Goal: Complete application form

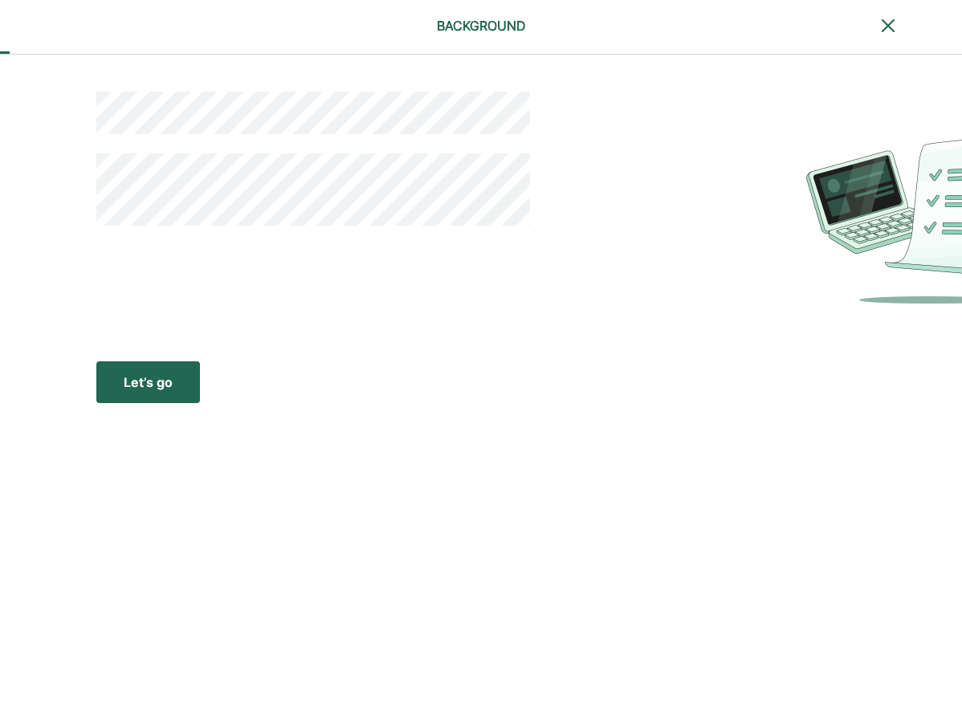
click at [151, 382] on div "Let’s go" at bounding box center [148, 382] width 49 height 19
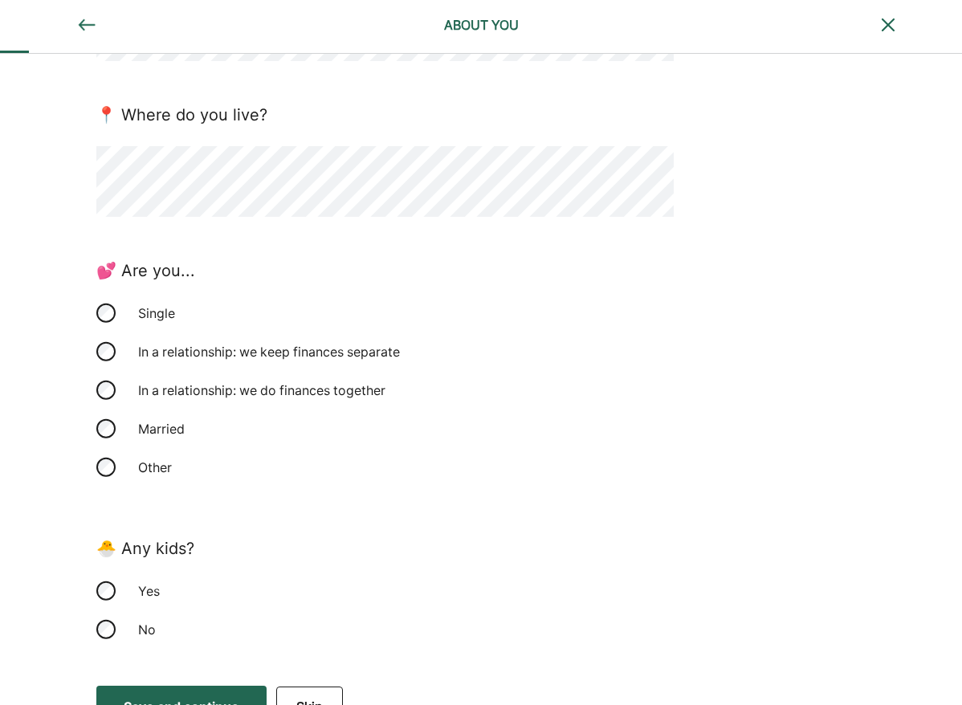
scroll to position [244, 0]
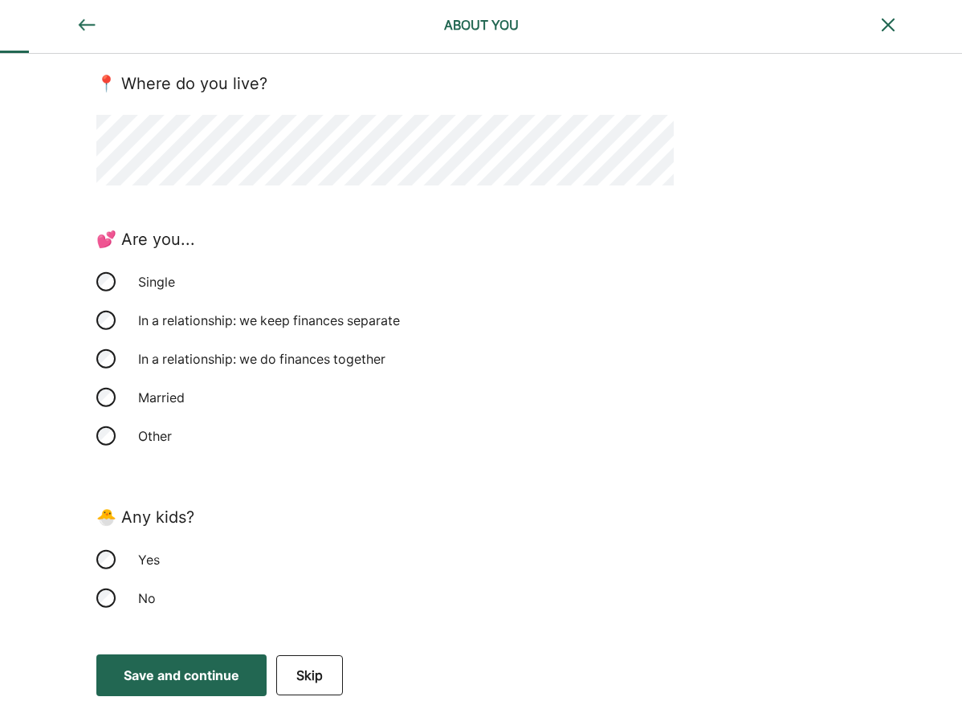
click at [202, 678] on div "Save and continue" at bounding box center [182, 675] width 116 height 19
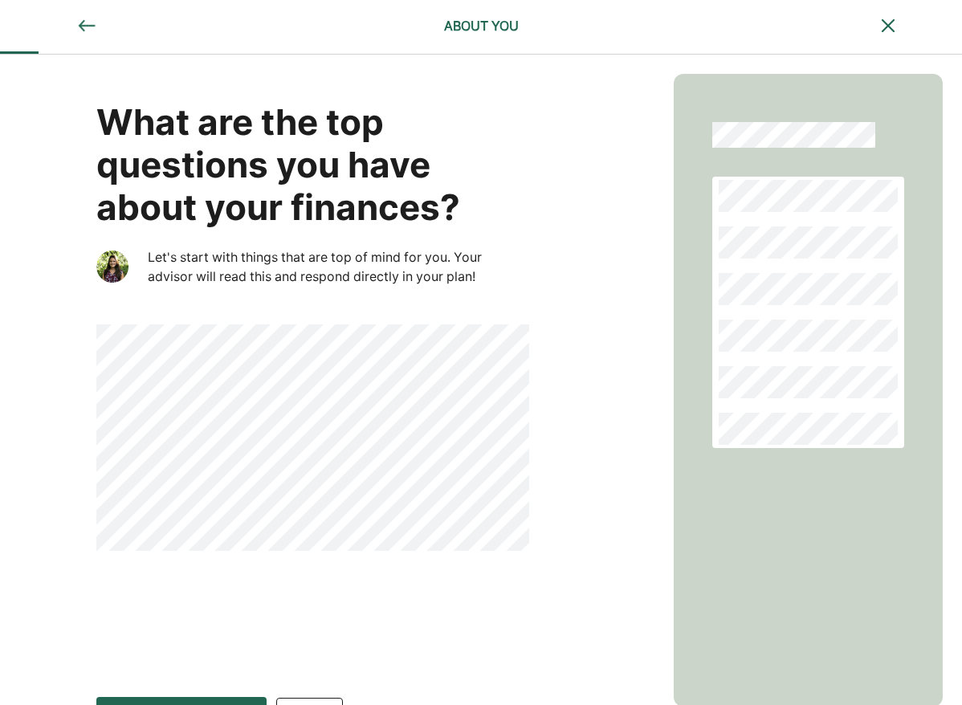
scroll to position [43, 0]
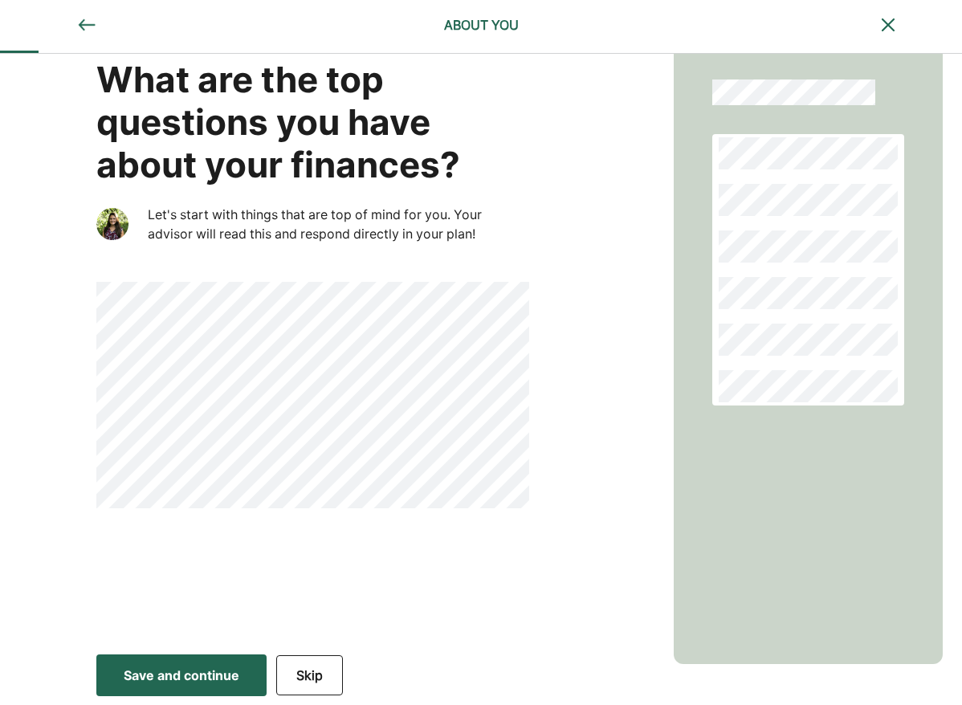
click at [217, 669] on div "Save and continue" at bounding box center [182, 675] width 116 height 19
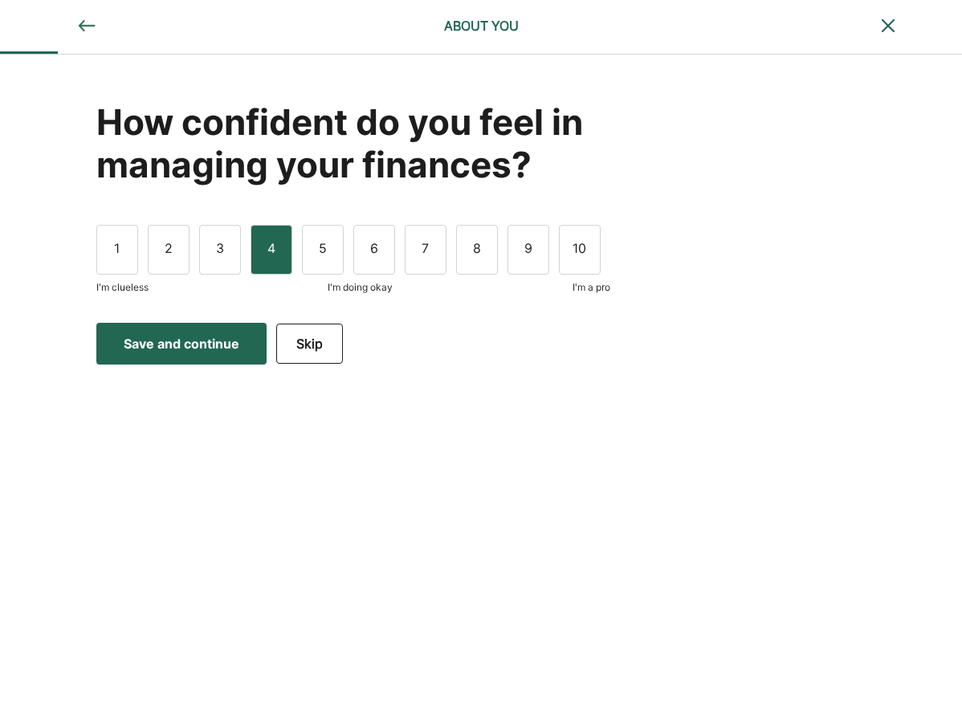
click at [270, 250] on div "4" at bounding box center [271, 250] width 42 height 50
click at [203, 348] on div "Save and continue" at bounding box center [182, 343] width 116 height 19
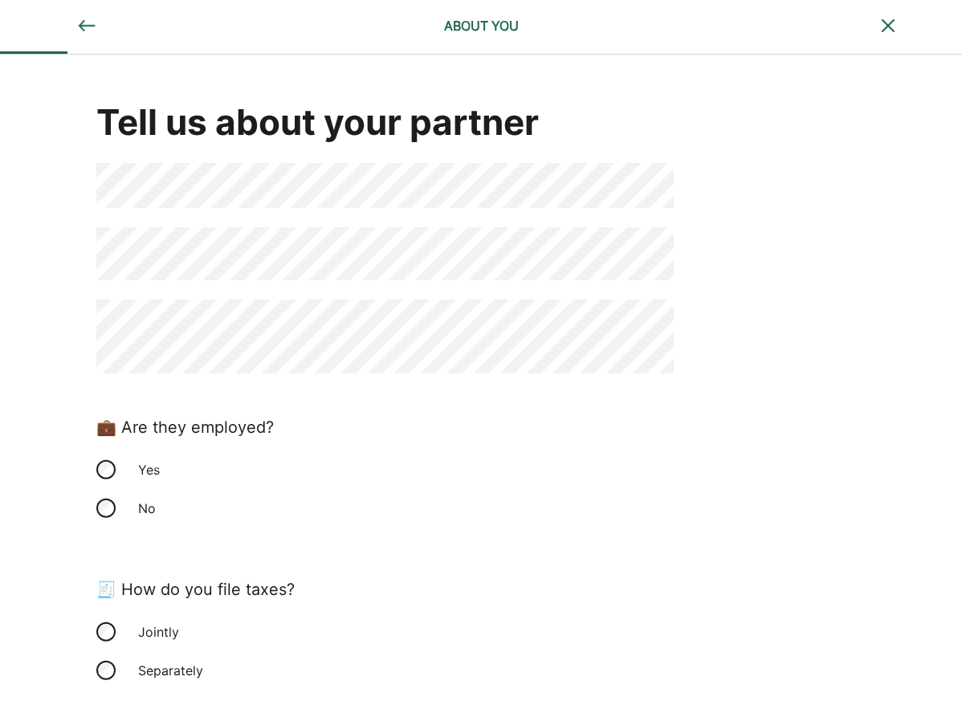
click at [112, 461] on div "Yes" at bounding box center [384, 469] width 577 height 39
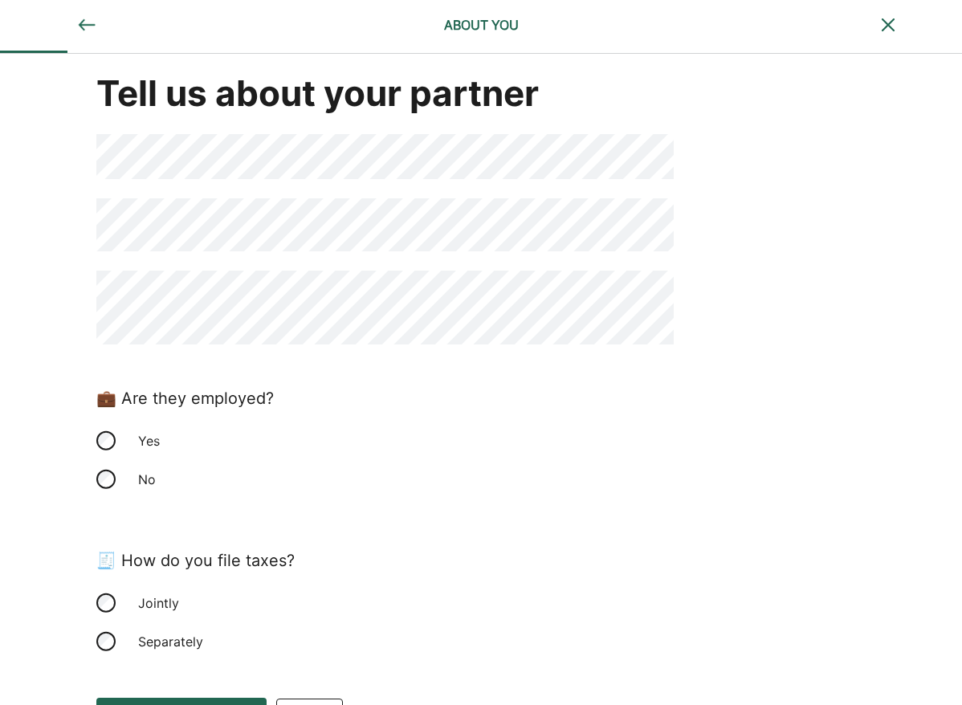
scroll to position [72, 0]
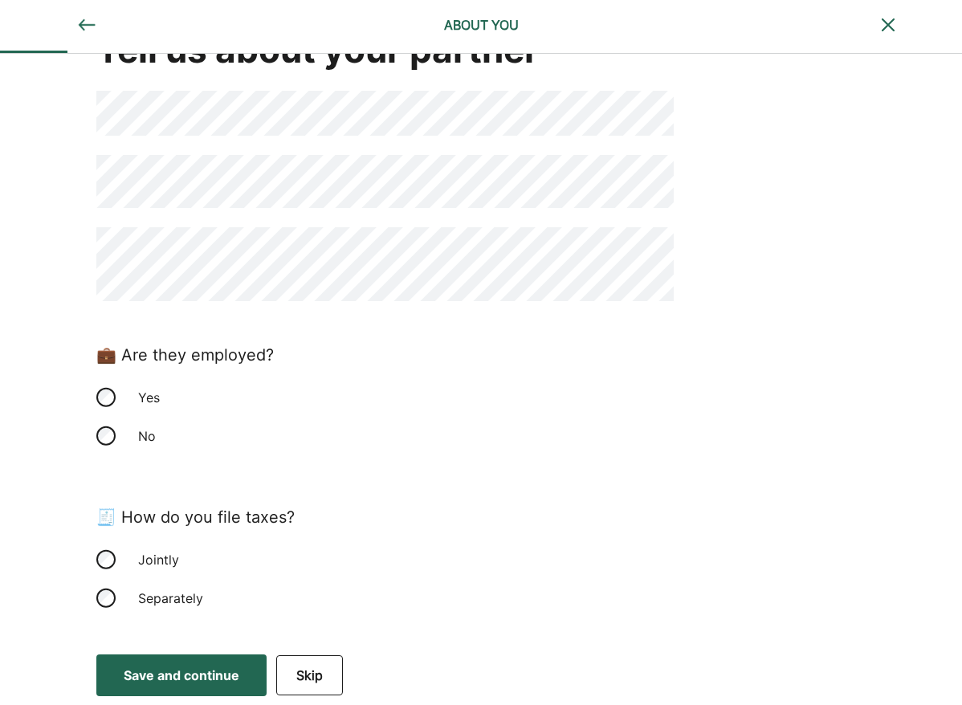
click at [111, 569] on div "Jointly" at bounding box center [384, 559] width 577 height 39
click at [189, 666] on div "Save and continue" at bounding box center [182, 675] width 116 height 19
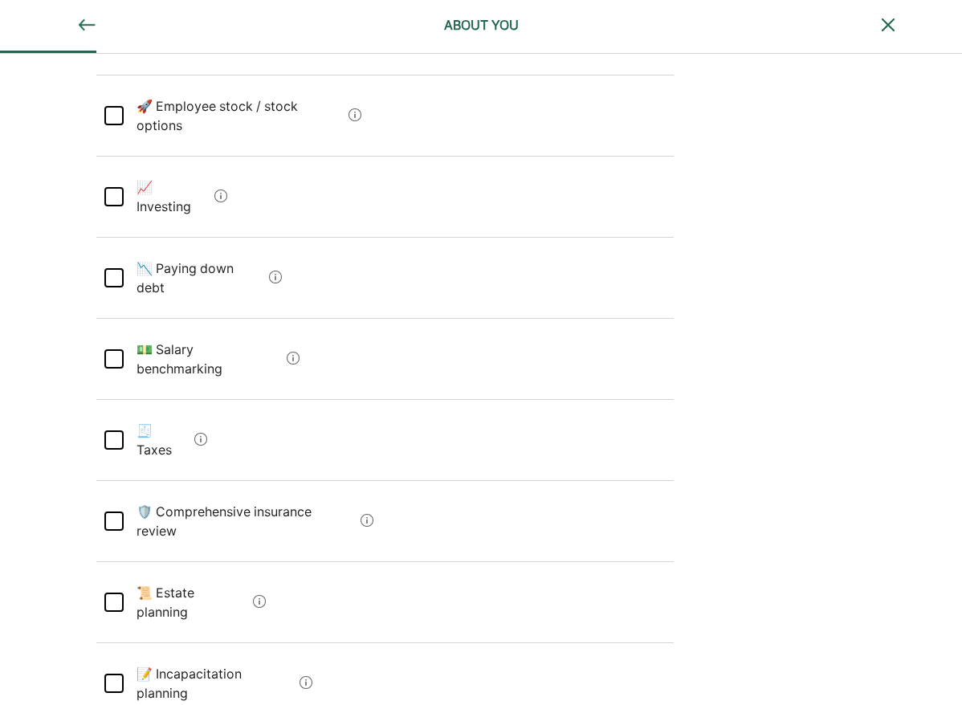
scroll to position [338, 0]
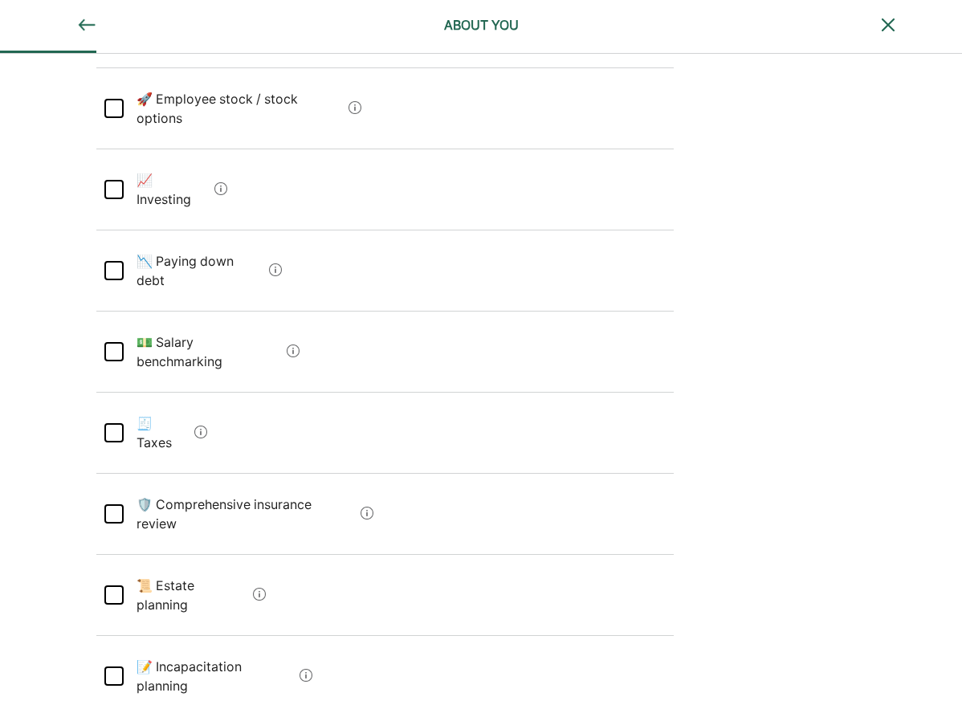
click at [114, 261] on div at bounding box center [113, 270] width 19 height 19
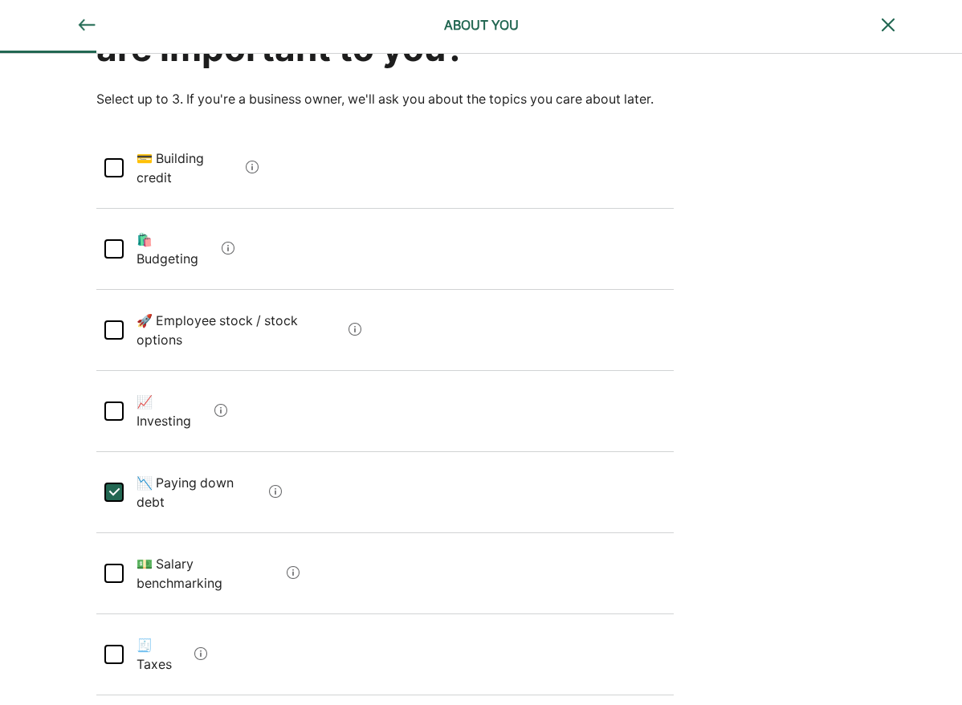
scroll to position [113, 0]
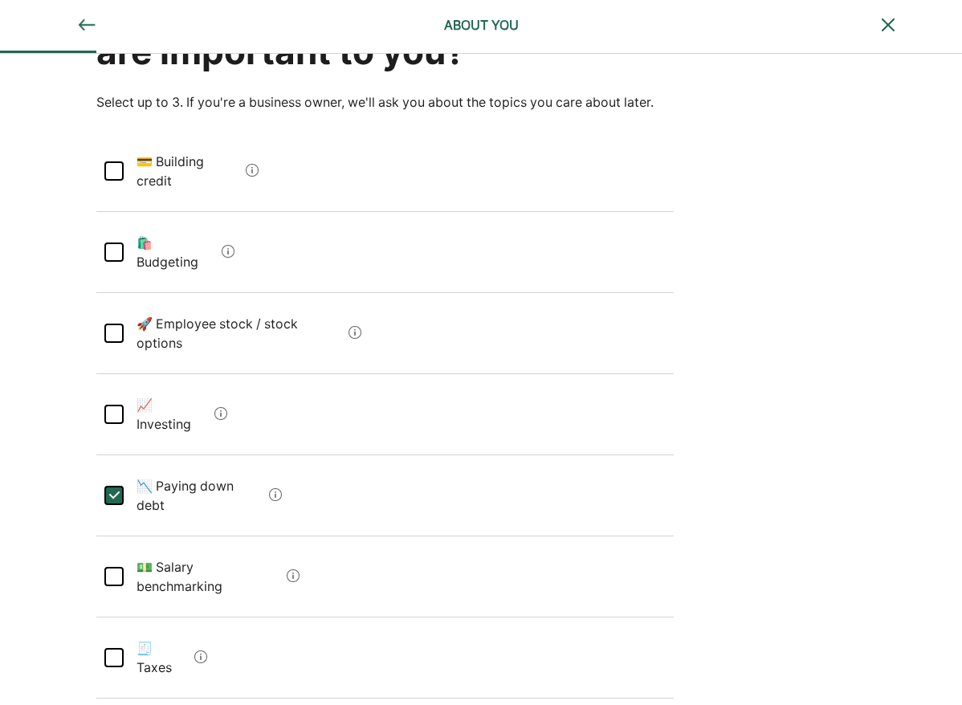
click at [112, 405] on div at bounding box center [113, 414] width 19 height 19
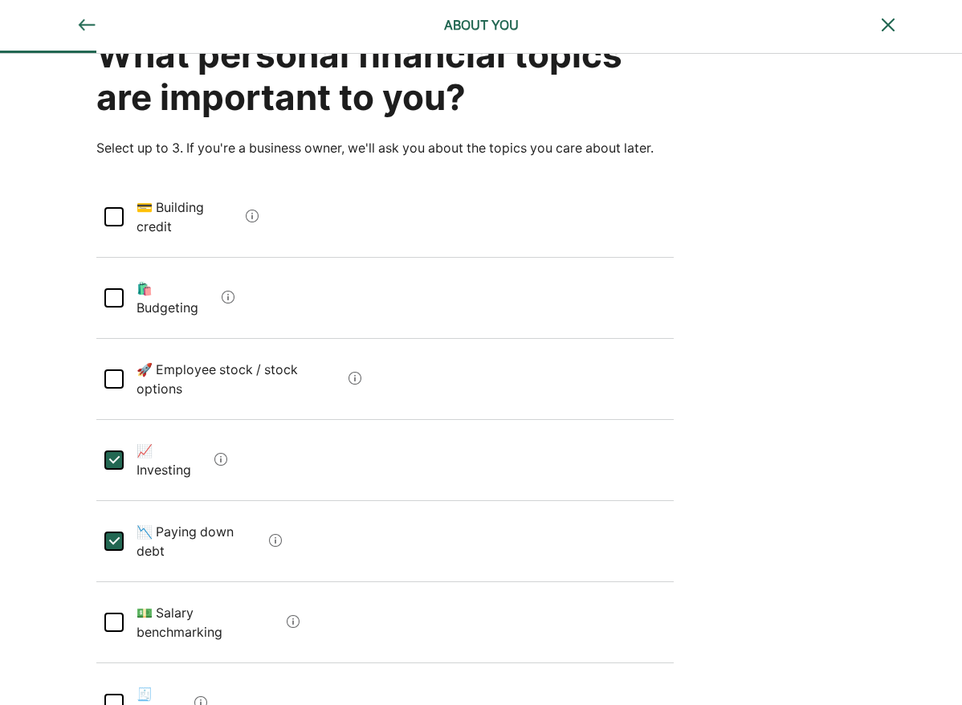
scroll to position [57, 0]
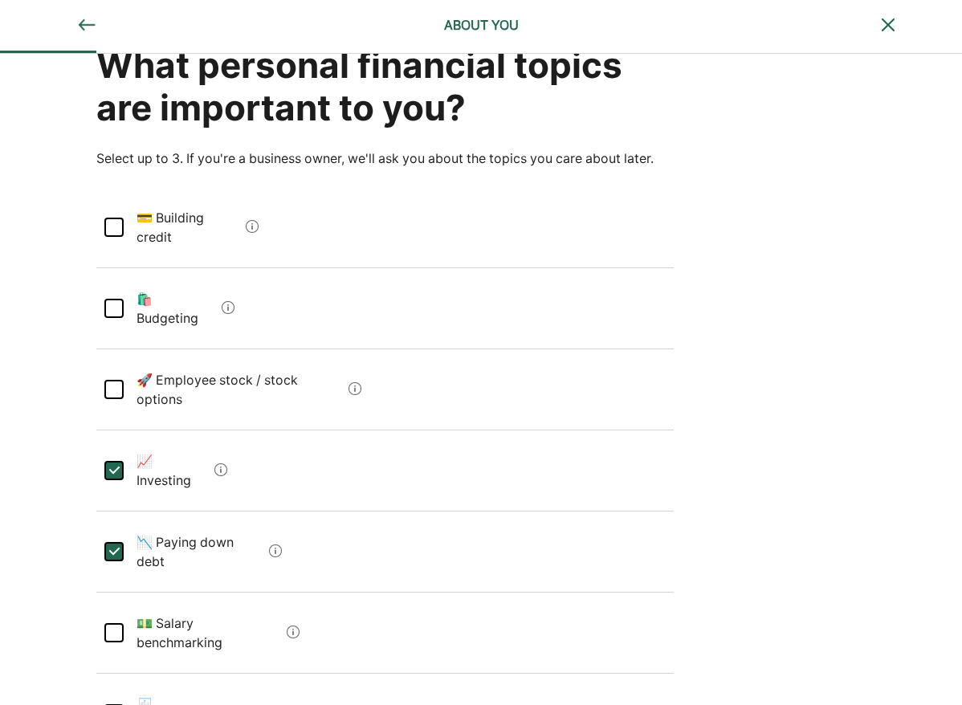
click at [108, 299] on div at bounding box center [113, 308] width 19 height 19
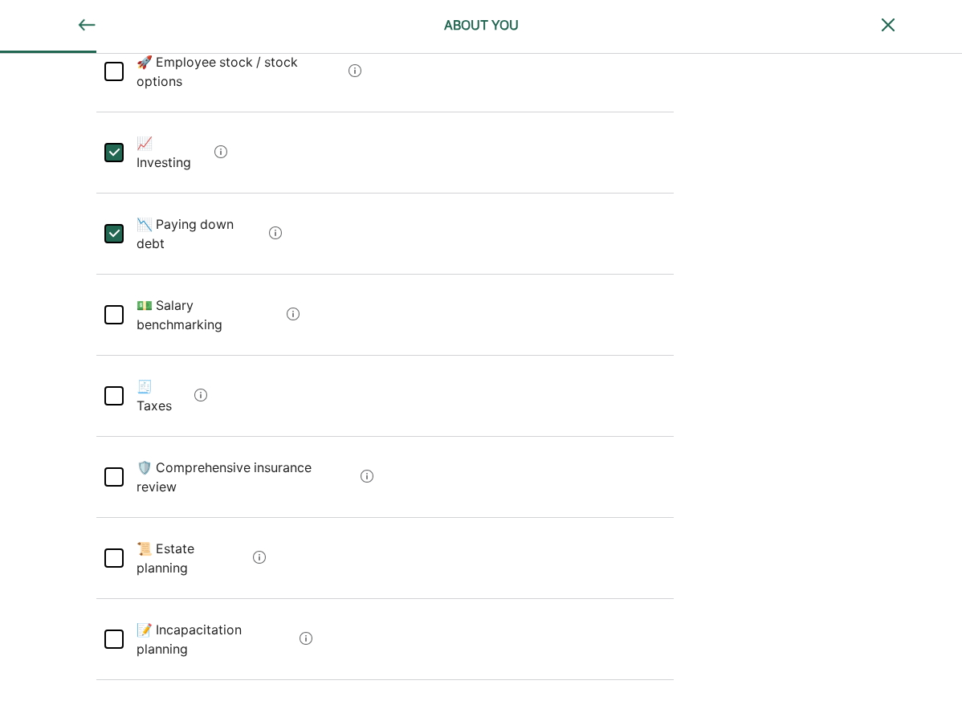
scroll to position [390, 0]
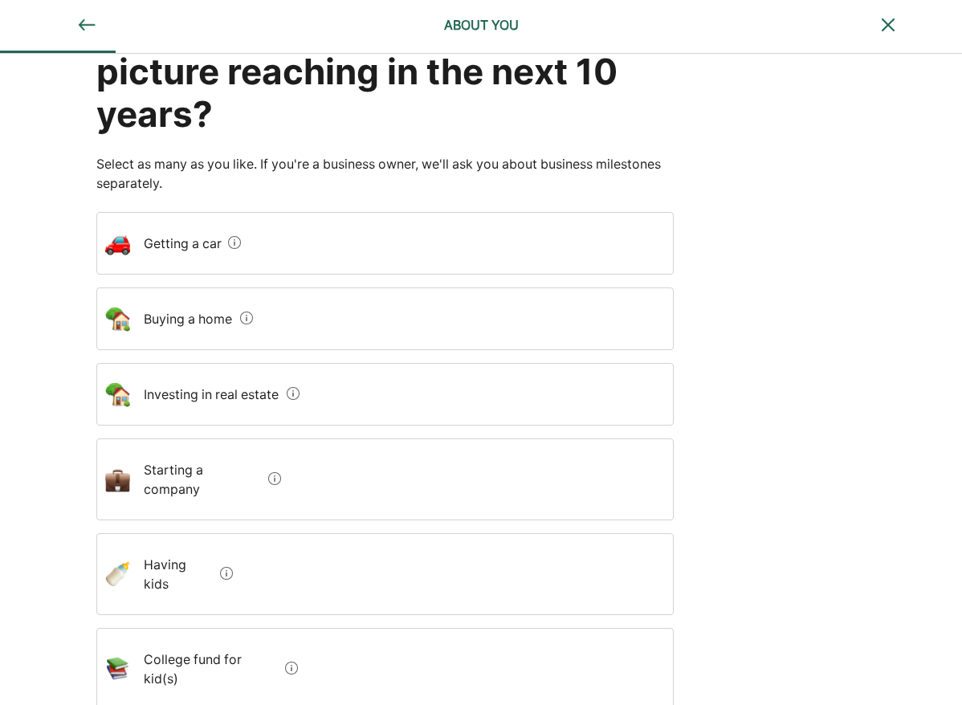
scroll to position [92, 0]
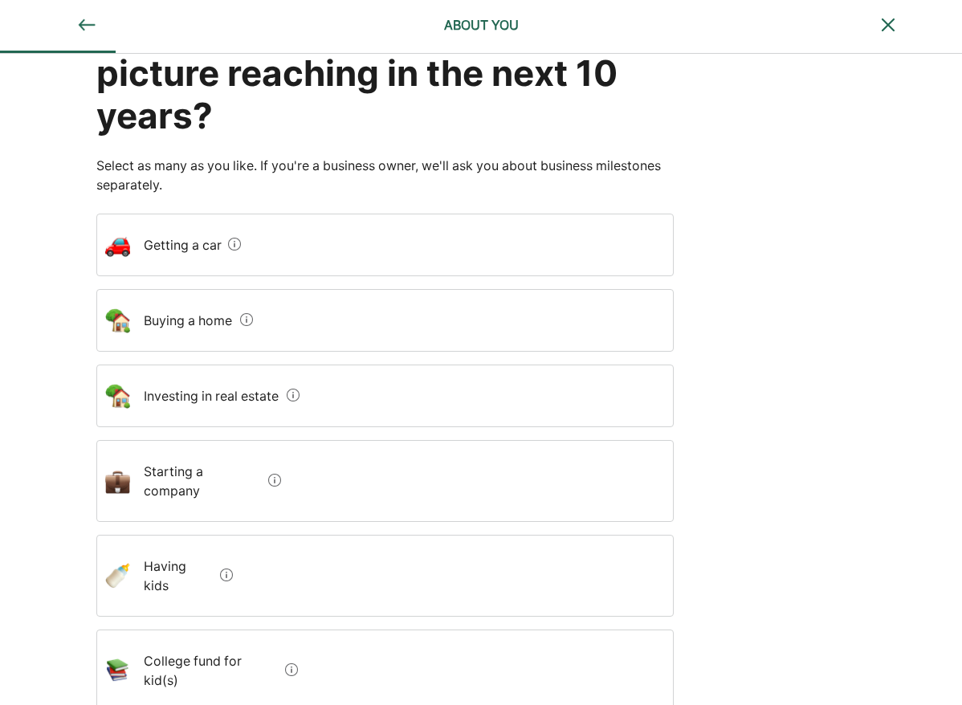
click at [145, 245] on car "Getting a car" at bounding box center [177, 244] width 92 height 45
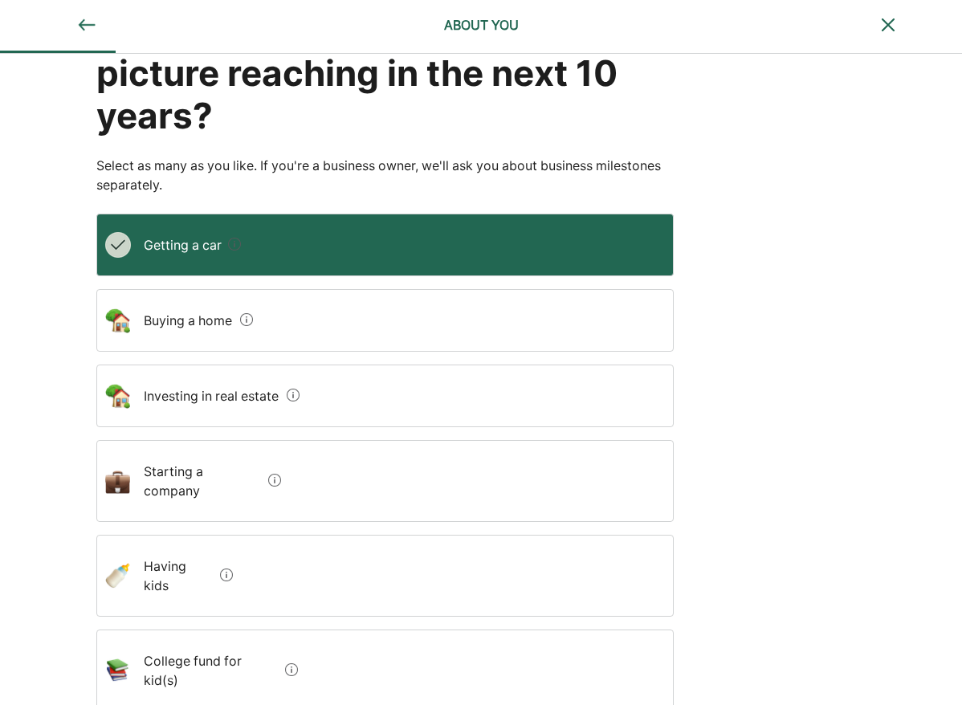
click at [148, 307] on home "Buying a home" at bounding box center [182, 320] width 103 height 45
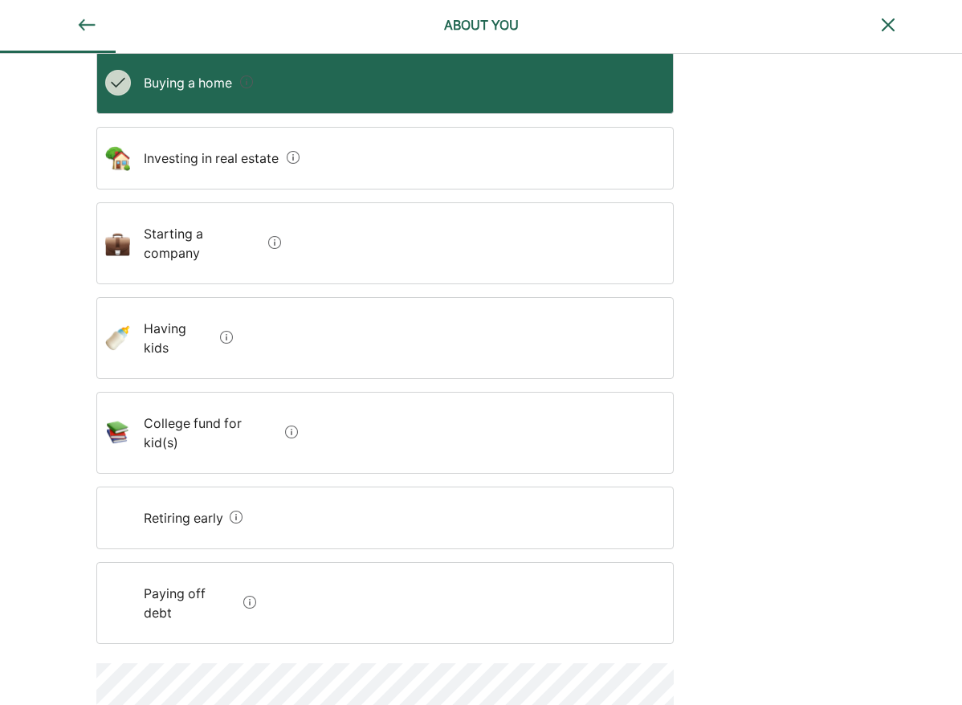
scroll to position [335, 0]
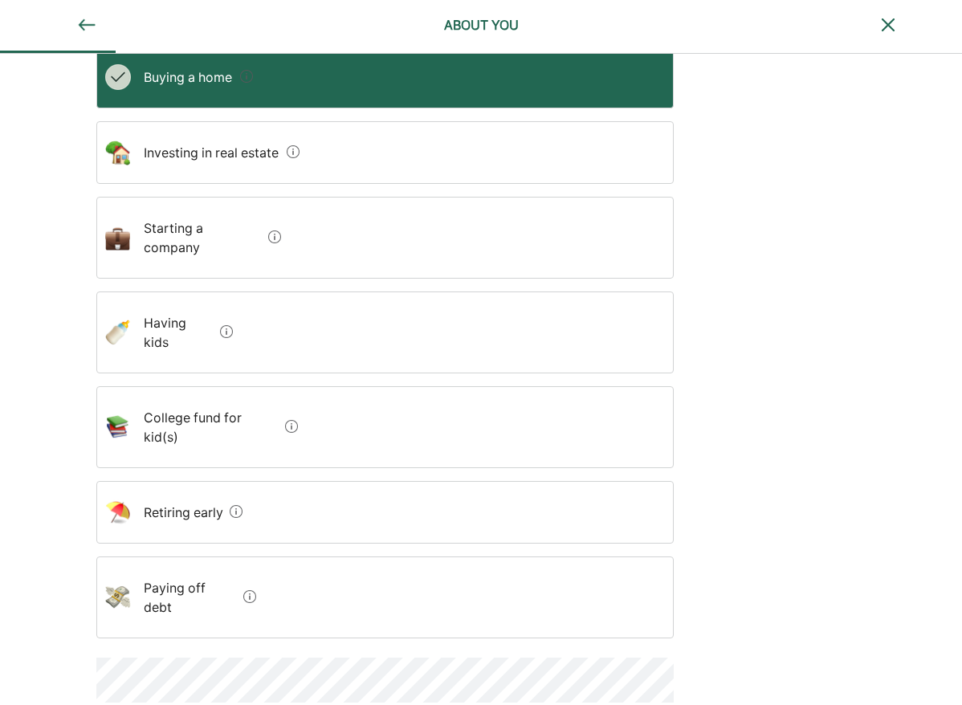
click at [137, 565] on debt "Paying off debt" at bounding box center [184, 597] width 106 height 64
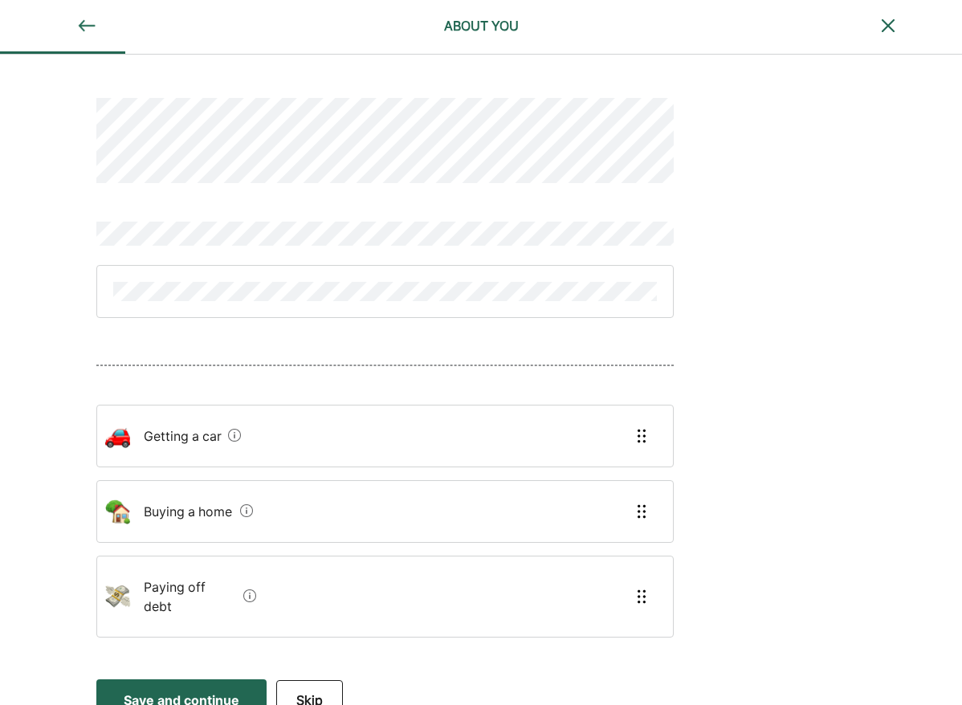
scroll to position [5, 0]
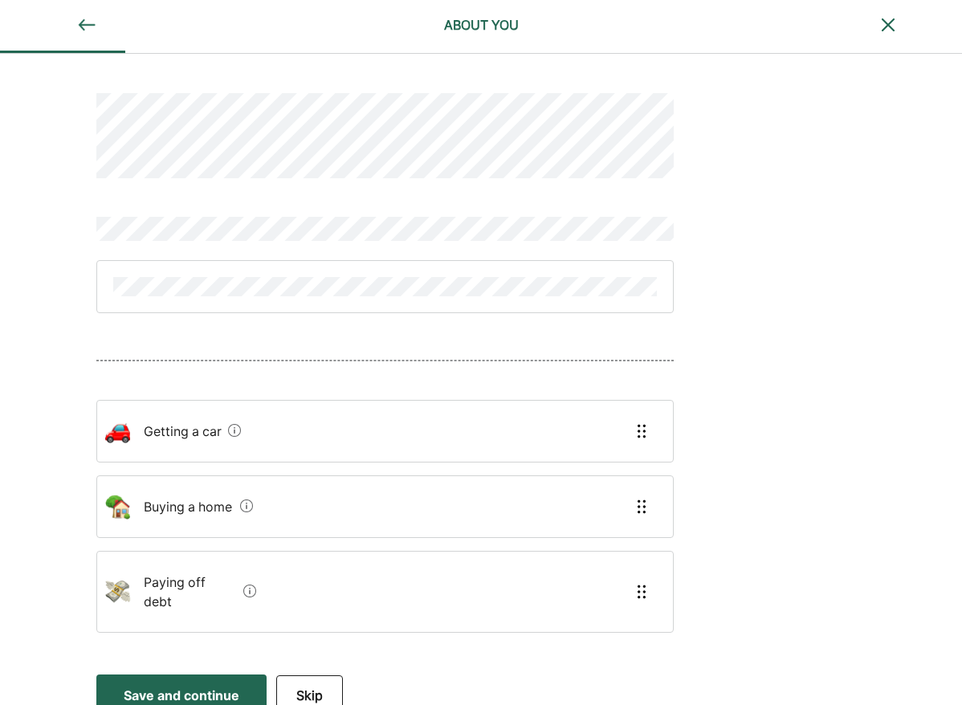
click at [136, 582] on debt "Paying off debt" at bounding box center [184, 592] width 106 height 64
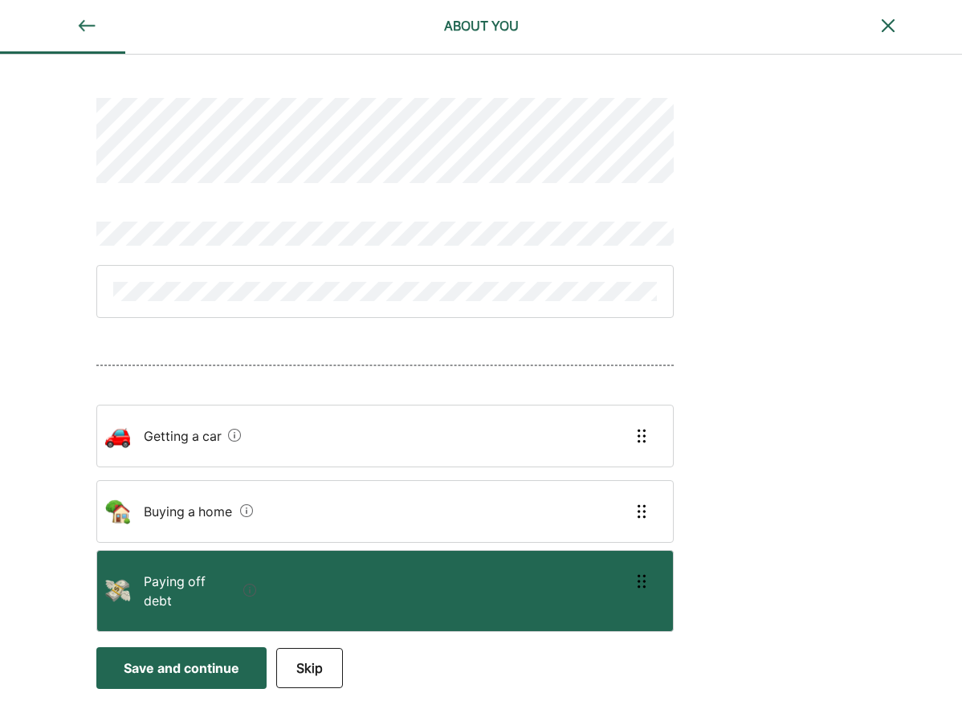
scroll to position [0, 0]
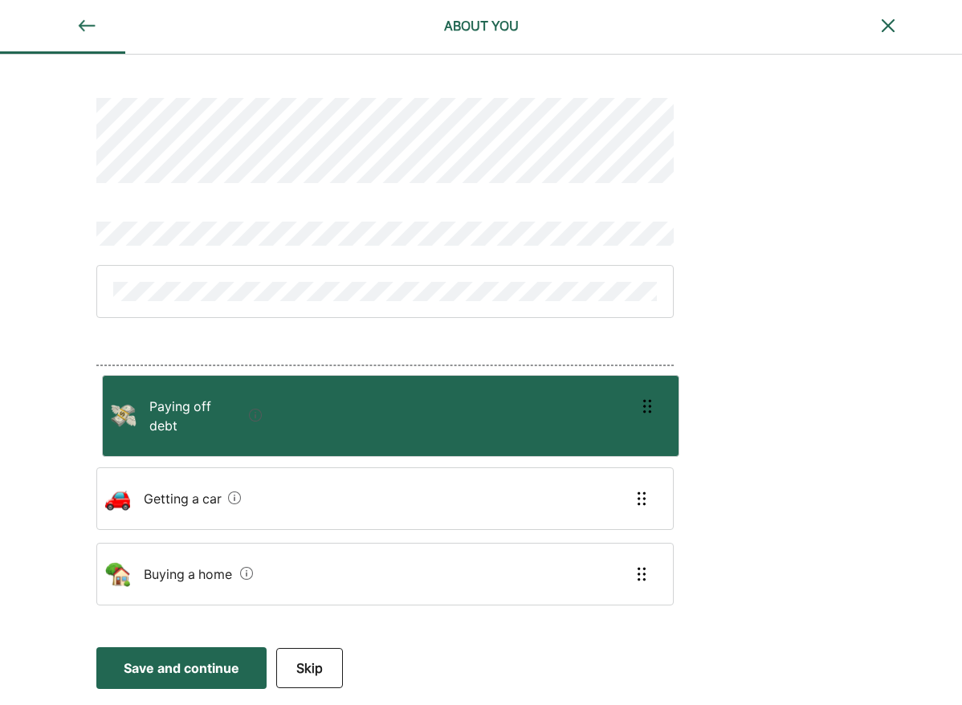
drag, startPoint x: 136, startPoint y: 582, endPoint x: 141, endPoint y: 405, distance: 177.5
click at [141, 405] on div "Getting a car Buying a home Paying off debt" at bounding box center [384, 512] width 577 height 214
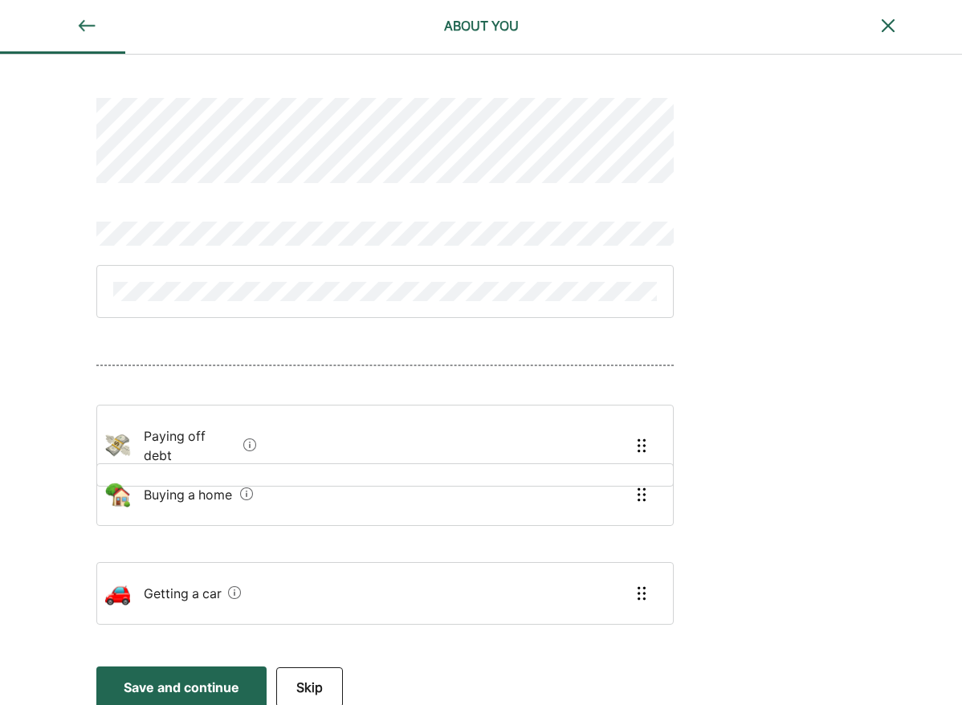
drag, startPoint x: 156, startPoint y: 592, endPoint x: 156, endPoint y: 494, distance: 98.7
click at [156, 494] on div "Paying off debt Getting a car Buying a home" at bounding box center [384, 521] width 577 height 233
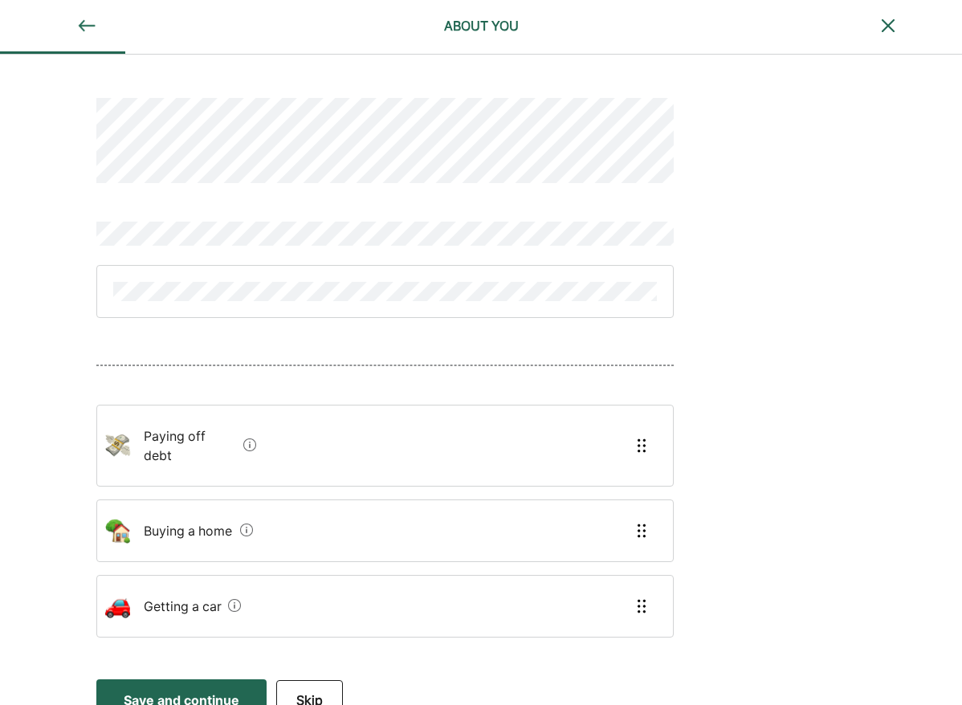
click at [152, 690] on div "Save and continue" at bounding box center [182, 699] width 116 height 19
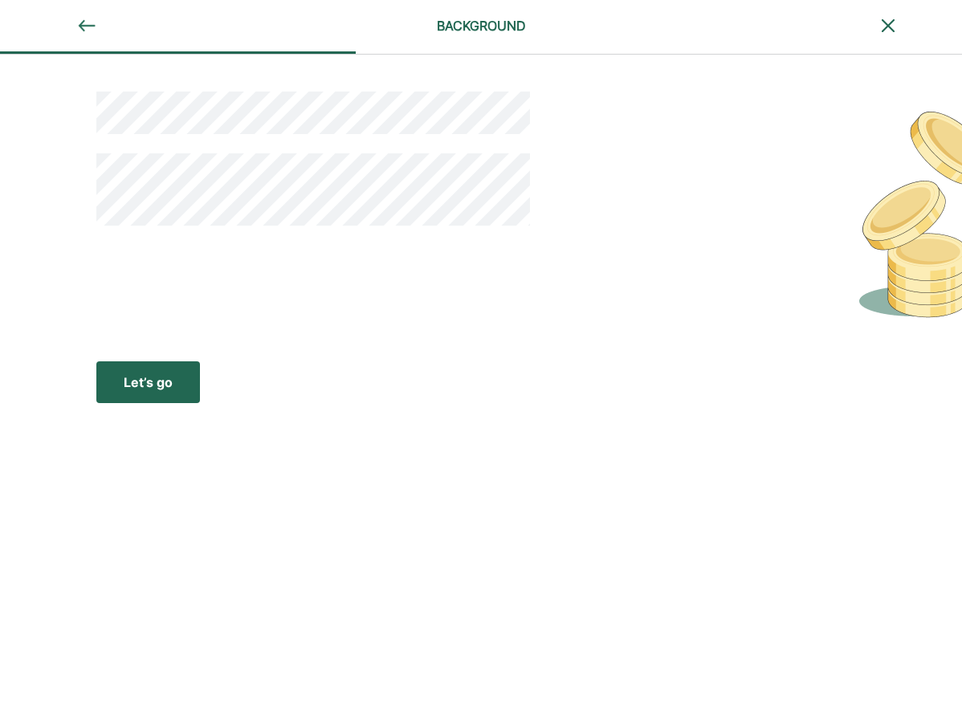
click at [126, 389] on div "Let’s go" at bounding box center [148, 382] width 49 height 19
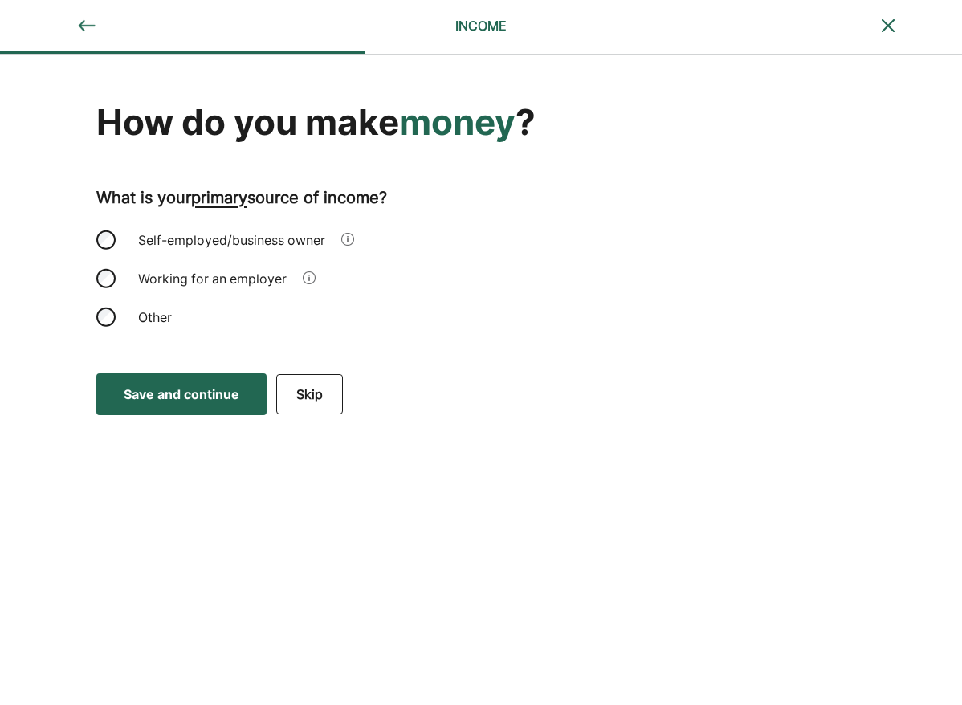
click at [102, 230] on div "Self-employed/business owner" at bounding box center [384, 240] width 577 height 39
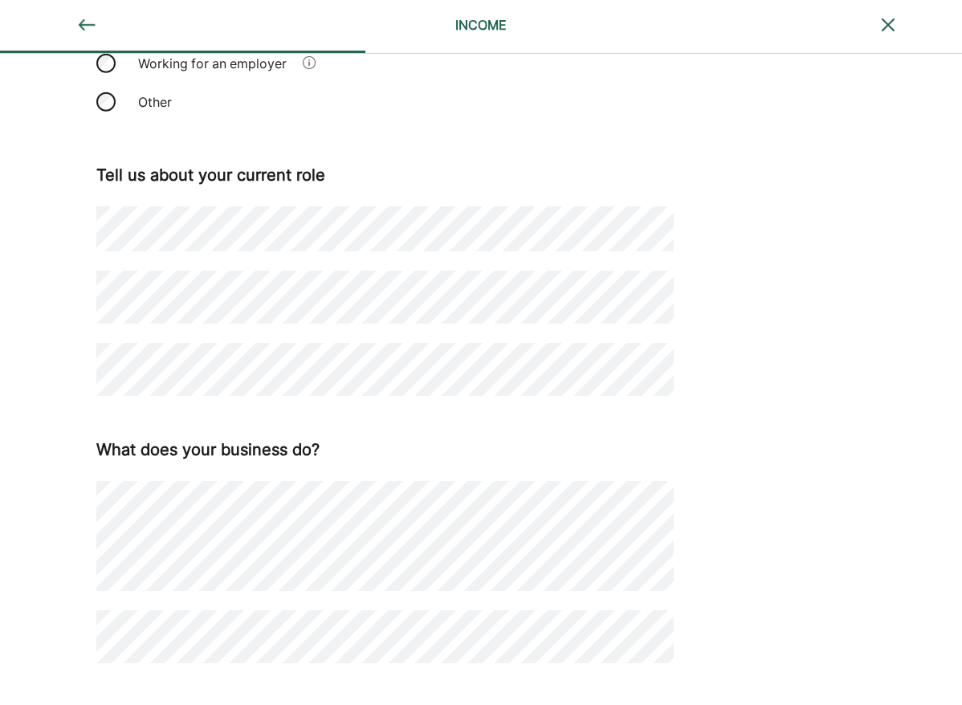
scroll to position [226, 0]
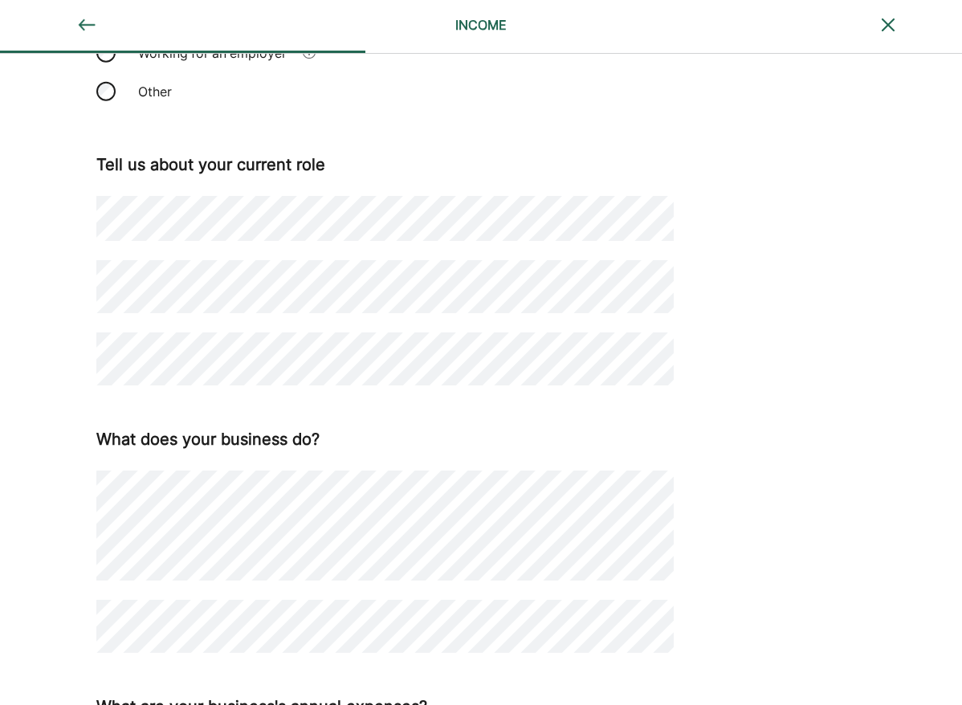
click at [35, 322] on div "How do you make money ? What is your primary source of income? Self-employed/bu…" at bounding box center [481, 333] width 962 height 1008
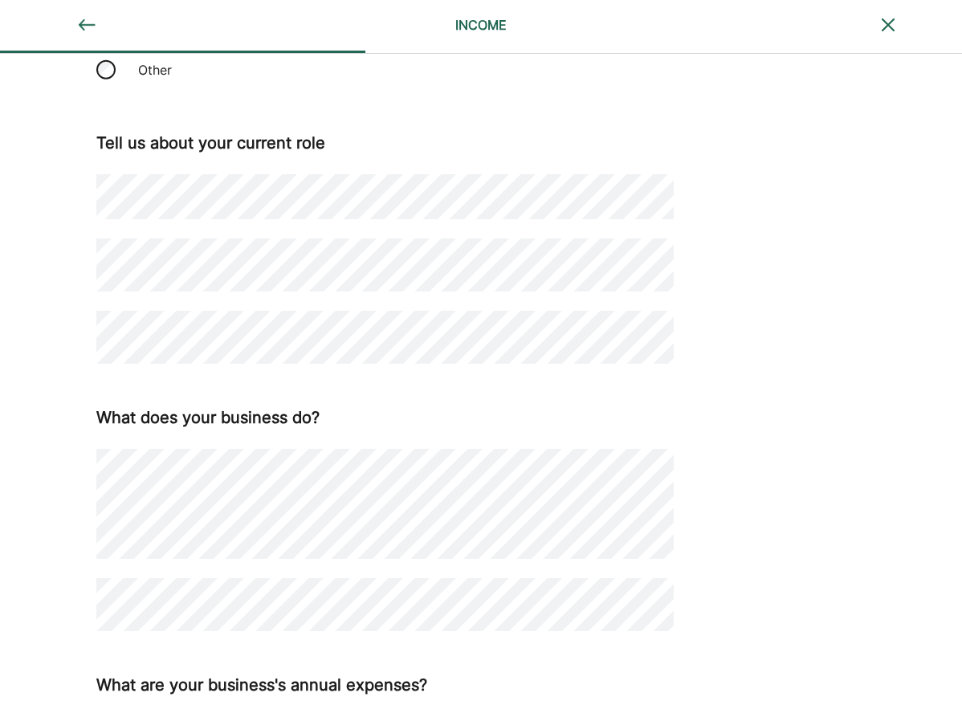
scroll to position [262, 0]
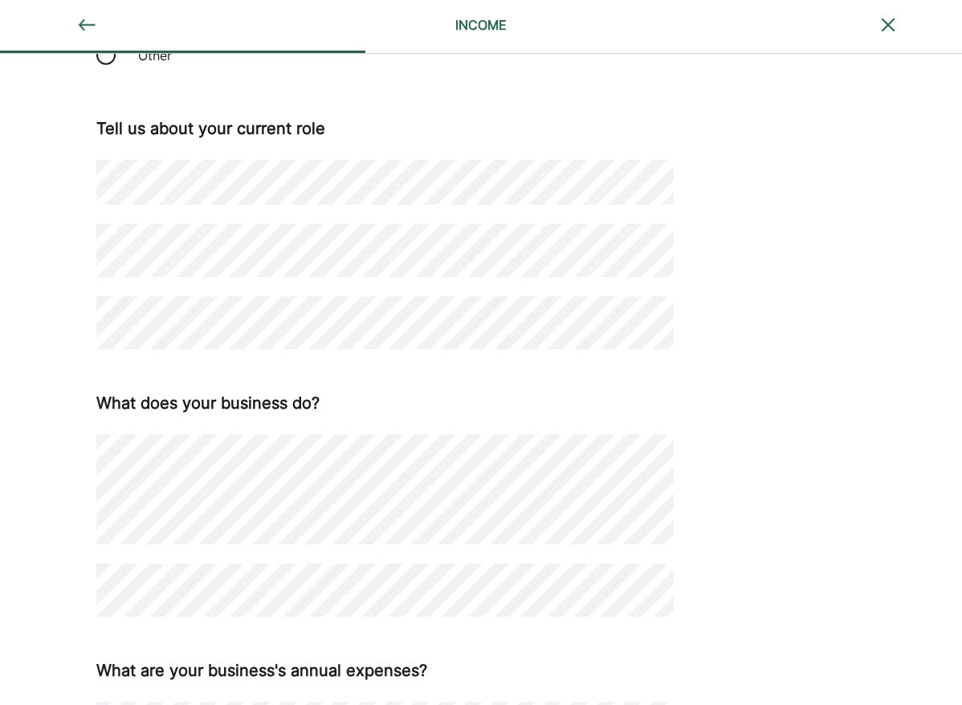
click at [22, 435] on div "How do you make money ? What is your primary source of income? Self-employed/bu…" at bounding box center [481, 297] width 962 height 1008
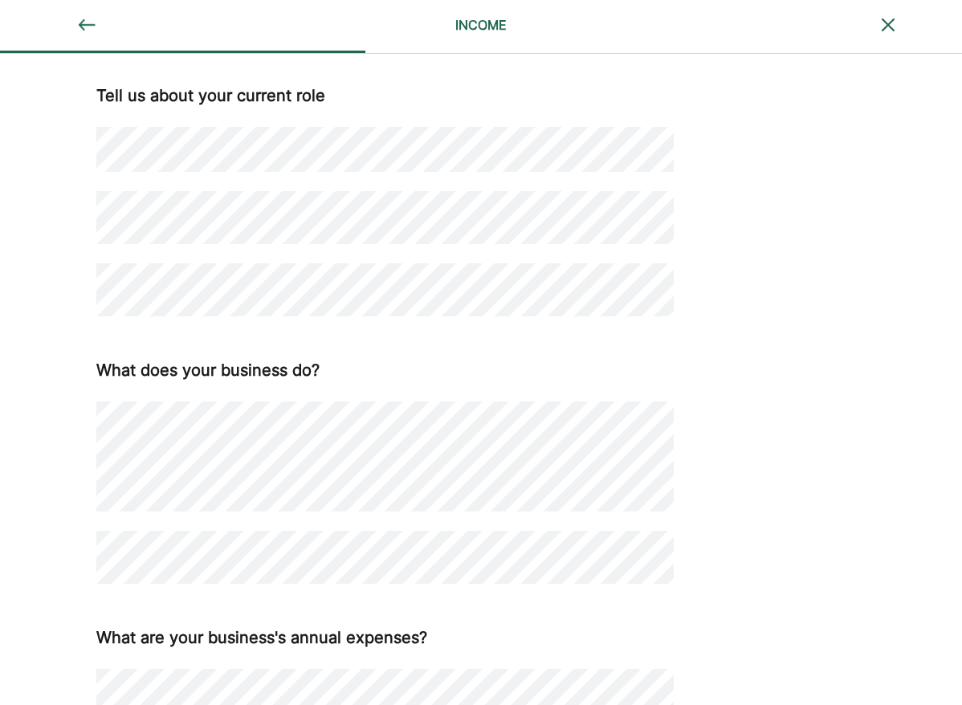
scroll to position [279, 0]
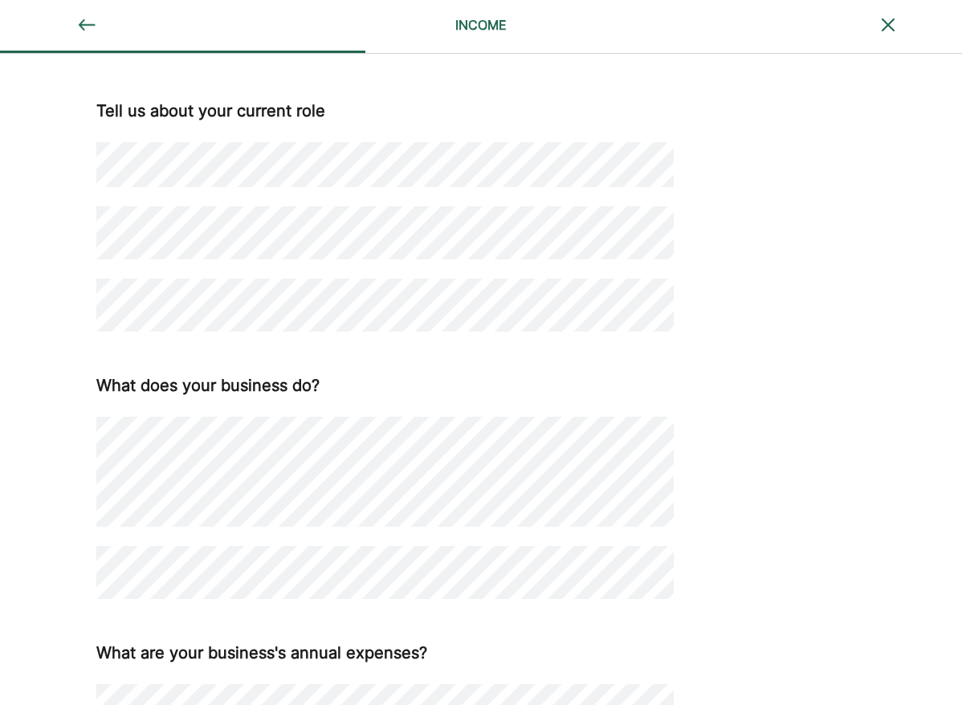
click at [40, 564] on div "How do you make money ? What is your primary source of income? Self-employed/bu…" at bounding box center [481, 279] width 962 height 1008
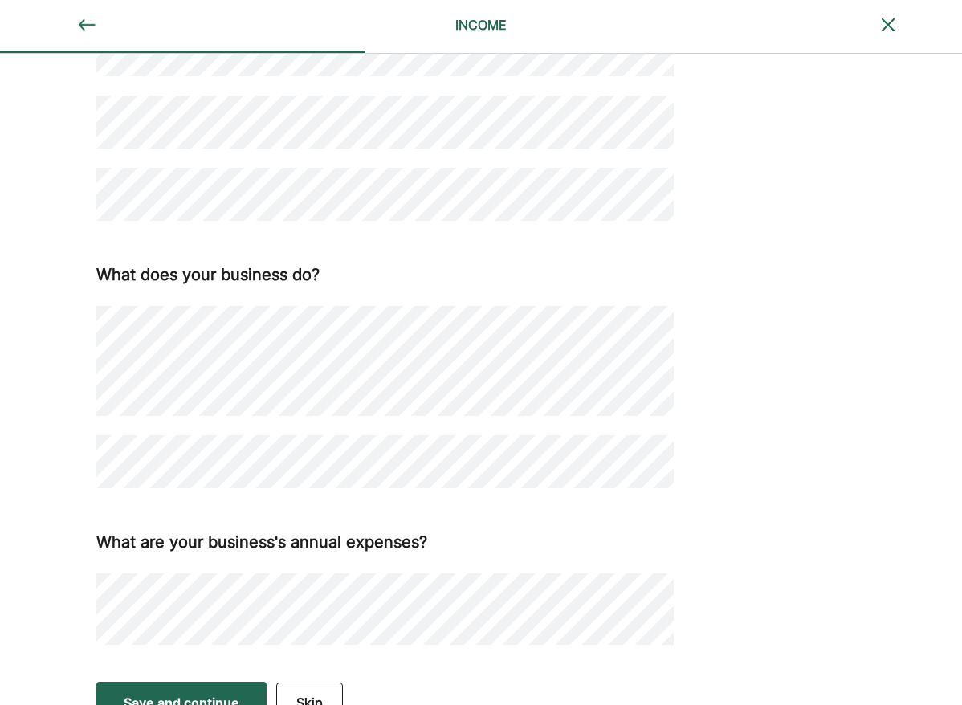
scroll to position [417, 0]
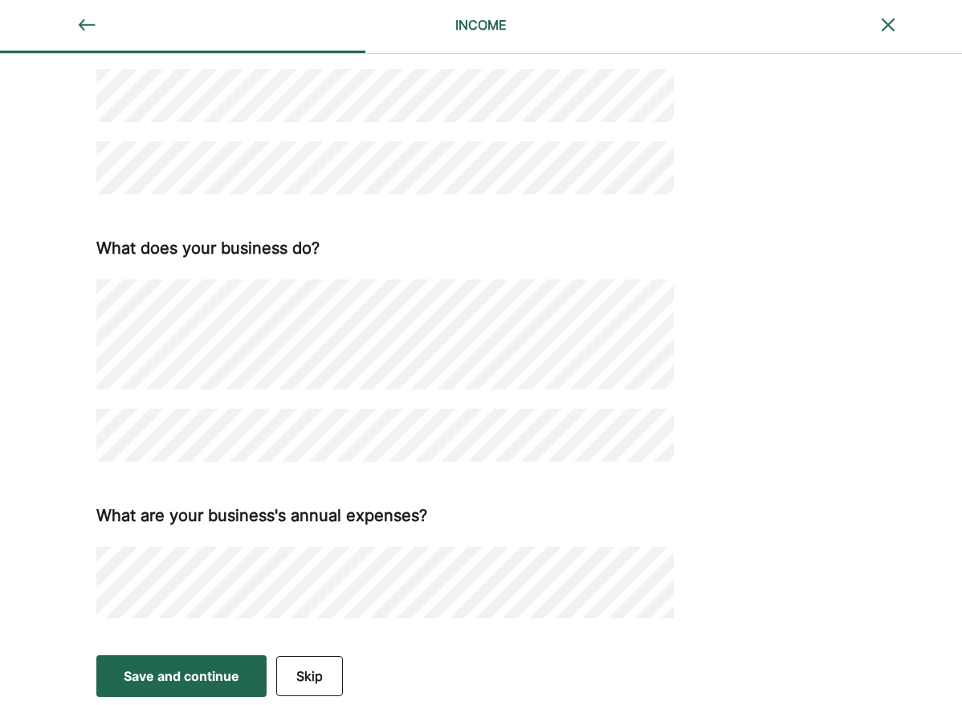
click at [152, 675] on div "Save and continue" at bounding box center [182, 675] width 116 height 19
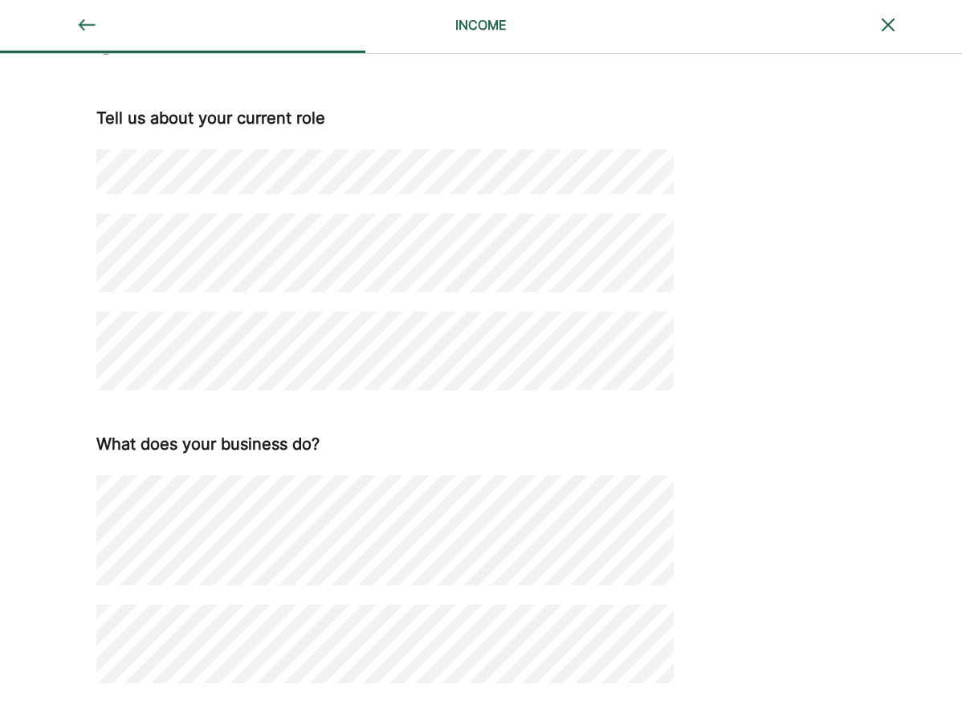
scroll to position [275, 0]
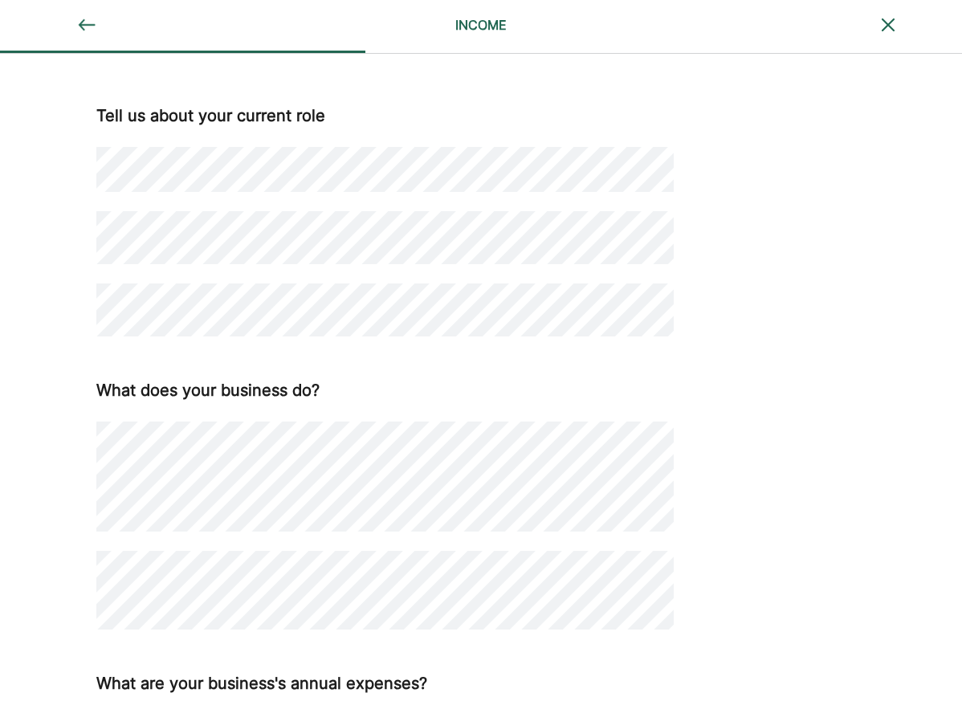
click at [67, 441] on div "How do you make money ? What is your primary source of income? Self-employed/bu…" at bounding box center [481, 309] width 962 height 1059
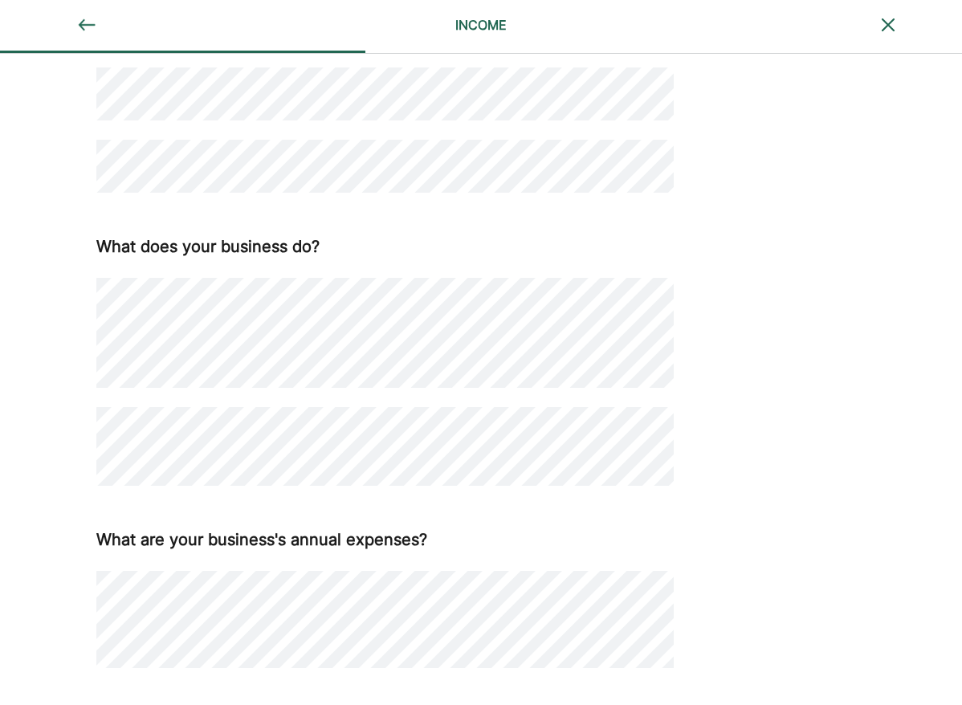
scroll to position [487, 0]
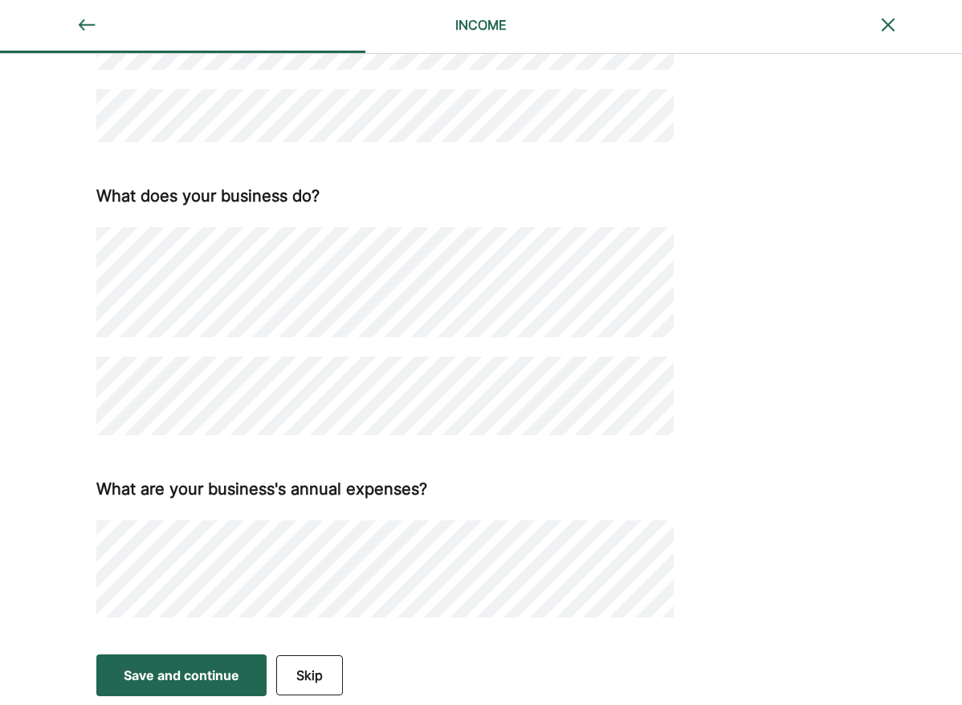
click at [307, 682] on button "Skip" at bounding box center [309, 675] width 67 height 40
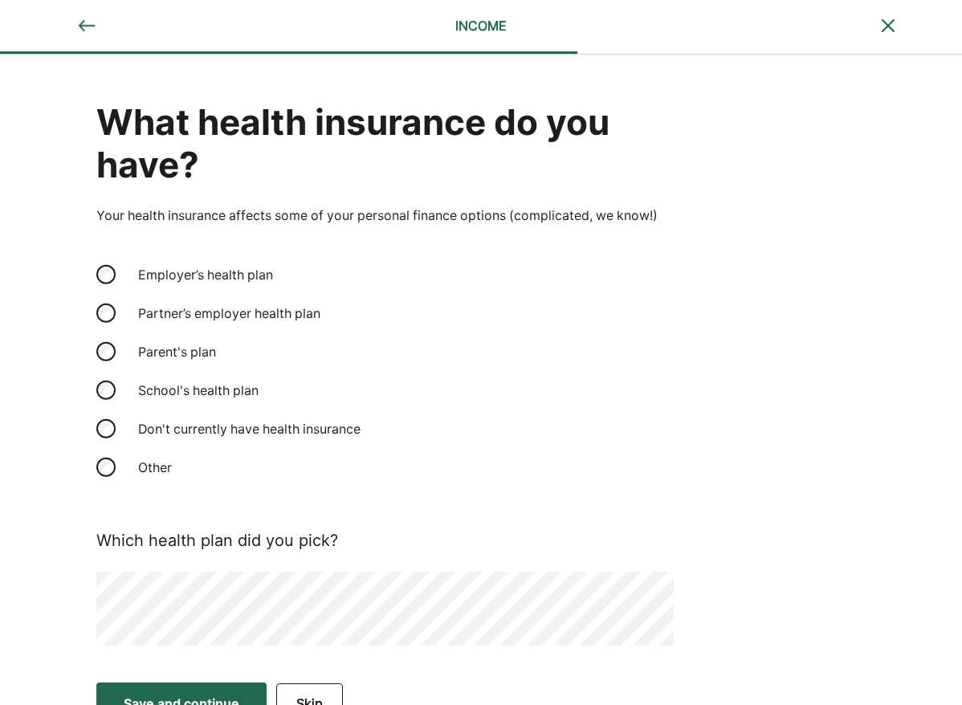
scroll to position [27, 0]
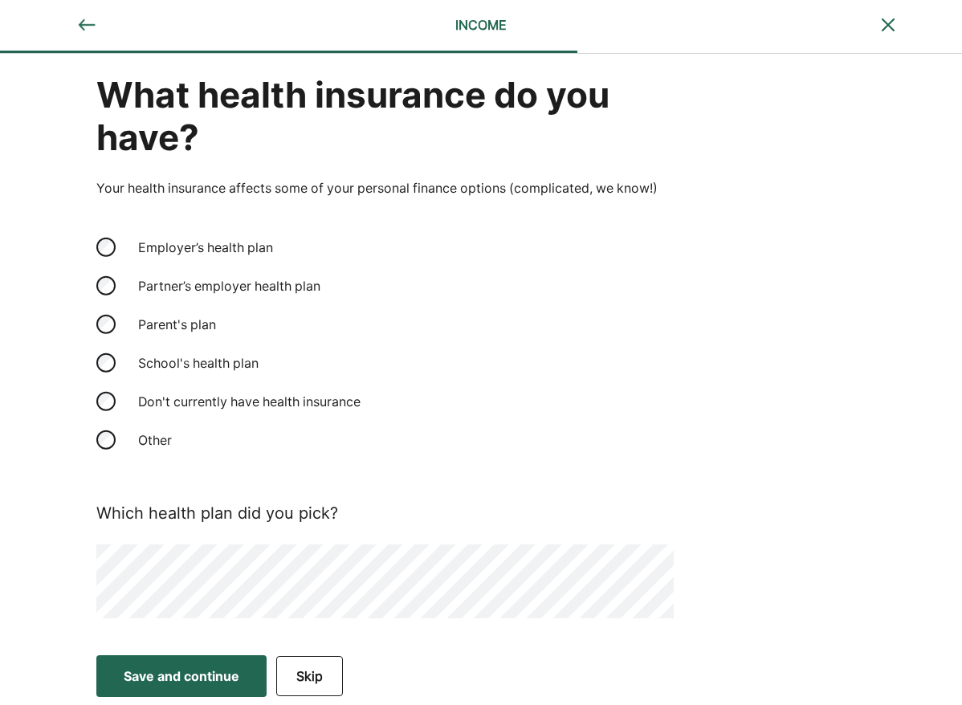
click at [296, 666] on button "Skip" at bounding box center [309, 676] width 67 height 40
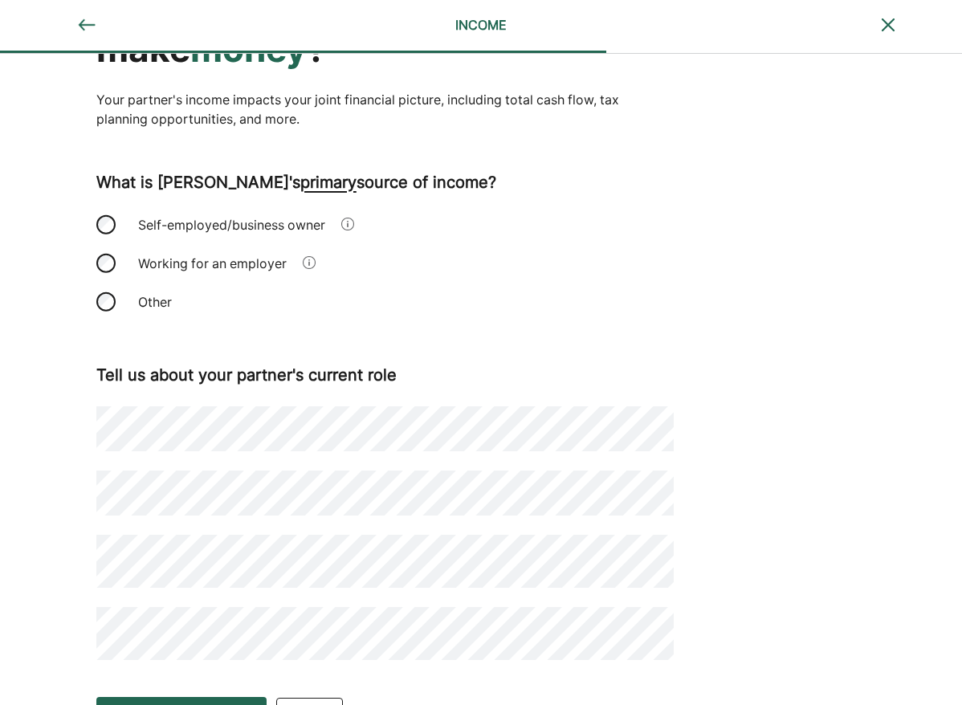
scroll to position [0, 0]
